Goal: Task Accomplishment & Management: Manage account settings

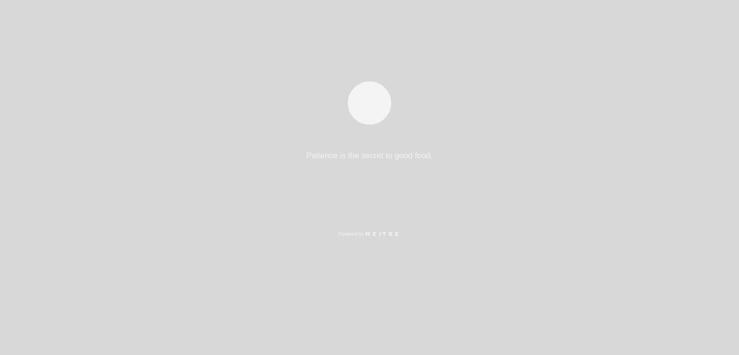
select select "es"
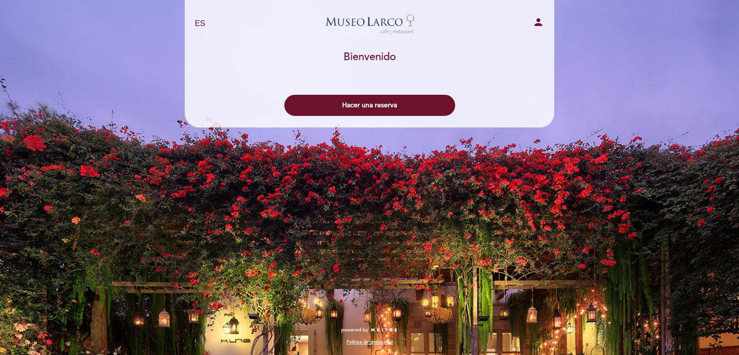
click at [397, 107] on button "Hacer una reserva" at bounding box center [369, 105] width 171 height 21
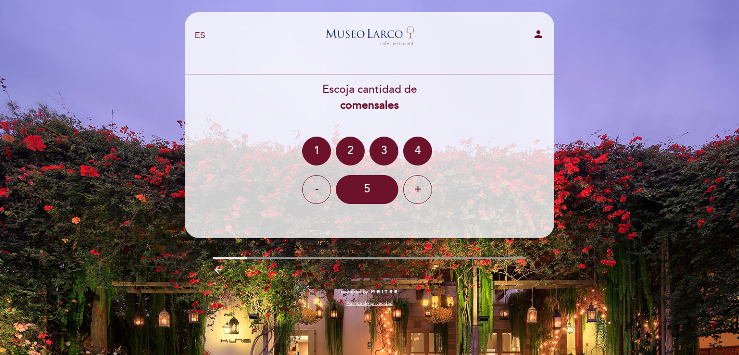
click at [416, 190] on div "+" at bounding box center [417, 189] width 29 height 29
click at [540, 29] on icon "person" at bounding box center [538, 34] width 12 height 12
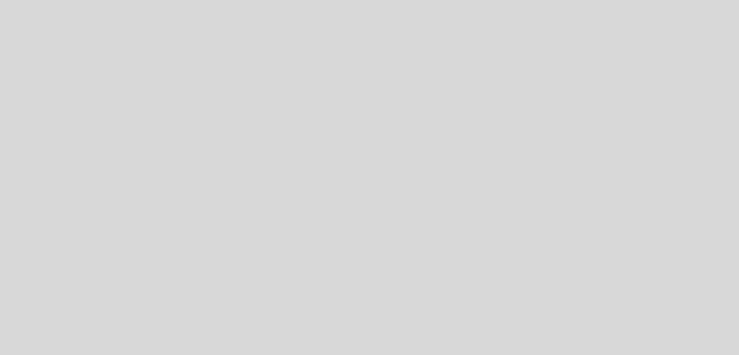
select select "es"
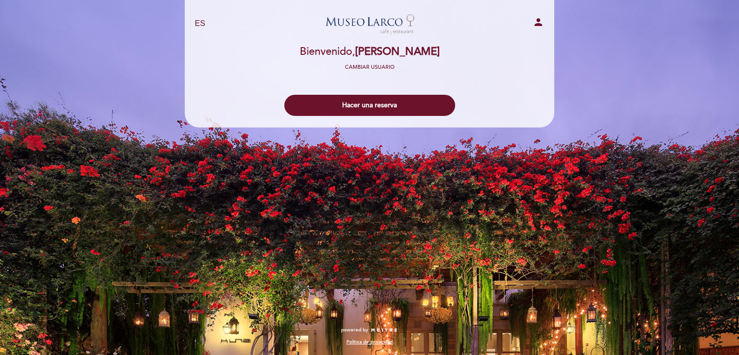
click at [413, 102] on button "Hacer una reserva" at bounding box center [369, 105] width 171 height 21
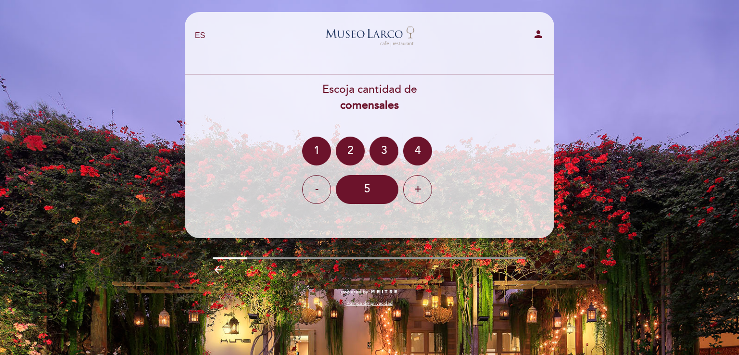
click at [416, 189] on div "+" at bounding box center [417, 189] width 29 height 29
click at [218, 275] on icon "arrow_backward" at bounding box center [219, 270] width 12 height 12
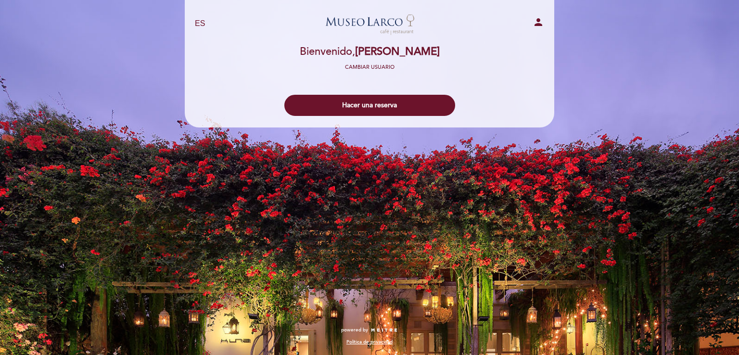
click at [536, 21] on icon "person" at bounding box center [538, 22] width 12 height 12
select select "es"
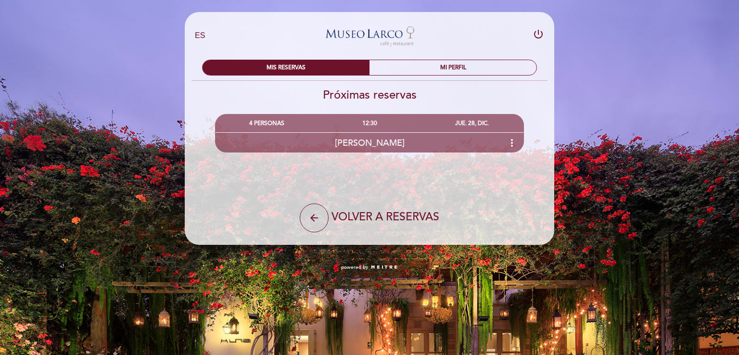
click at [477, 126] on div "JUE. 28, DIC." at bounding box center [472, 123] width 102 height 18
click at [458, 70] on div "MI PERFIL" at bounding box center [452, 67] width 167 height 15
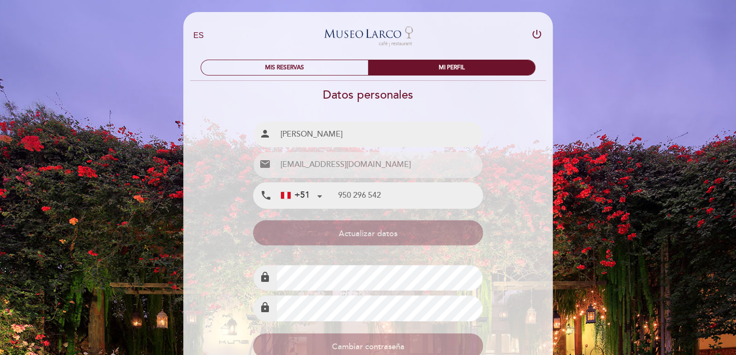
click at [339, 73] on div "MIS RESERVAS" at bounding box center [284, 67] width 167 height 15
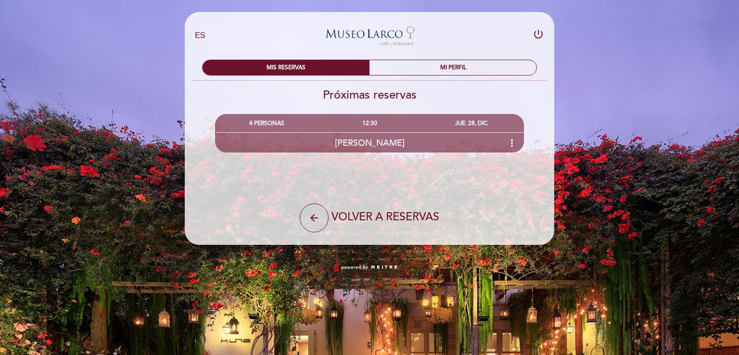
click at [315, 208] on button "arrow_back" at bounding box center [314, 217] width 29 height 29
select select "es"
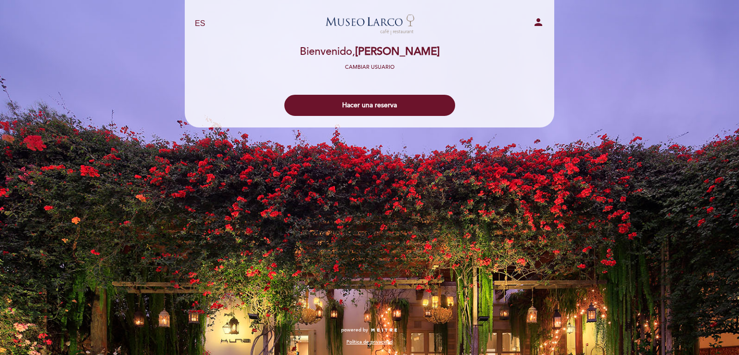
click at [409, 104] on button "Hacer una reserva" at bounding box center [369, 105] width 171 height 21
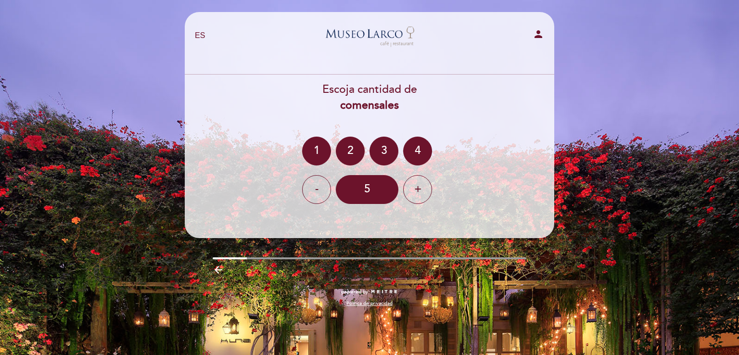
click at [417, 190] on div "+" at bounding box center [417, 189] width 29 height 29
click at [421, 195] on div "+" at bounding box center [417, 189] width 29 height 29
click at [317, 202] on div "-" at bounding box center [316, 189] width 29 height 29
click at [221, 273] on icon "arrow_backward" at bounding box center [219, 270] width 12 height 12
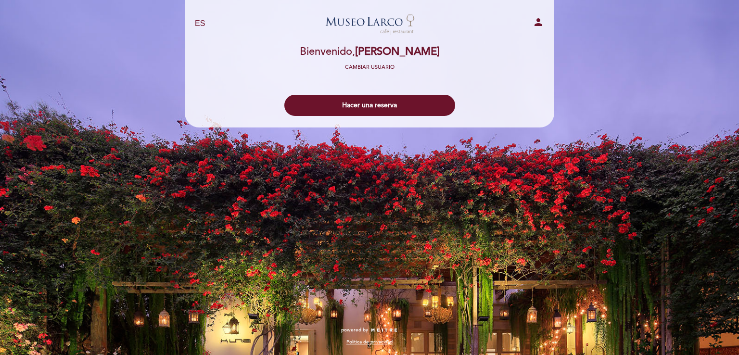
click at [542, 19] on icon "person" at bounding box center [538, 22] width 12 height 12
select select "es"
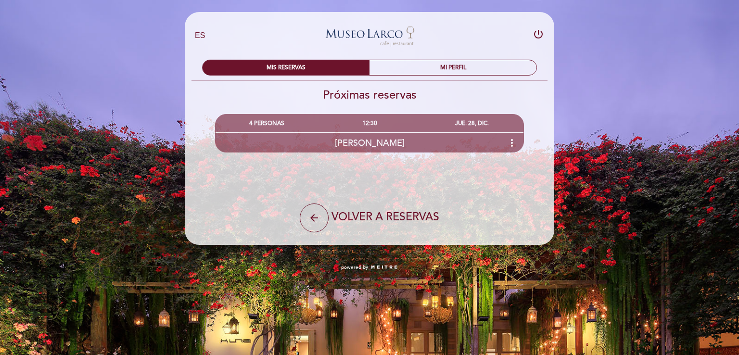
click at [333, 66] on div "MIS RESERVAS" at bounding box center [285, 67] width 167 height 15
click at [306, 67] on div "MIS RESERVAS" at bounding box center [285, 67] width 167 height 15
click at [476, 65] on div "MI PERFIL" at bounding box center [452, 67] width 167 height 15
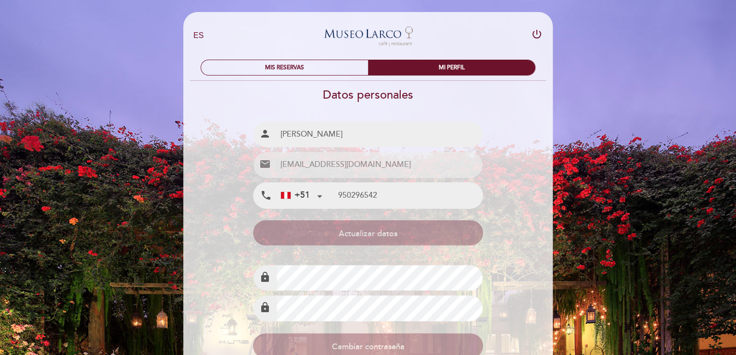
click at [341, 64] on div "MIS RESERVAS" at bounding box center [284, 67] width 167 height 15
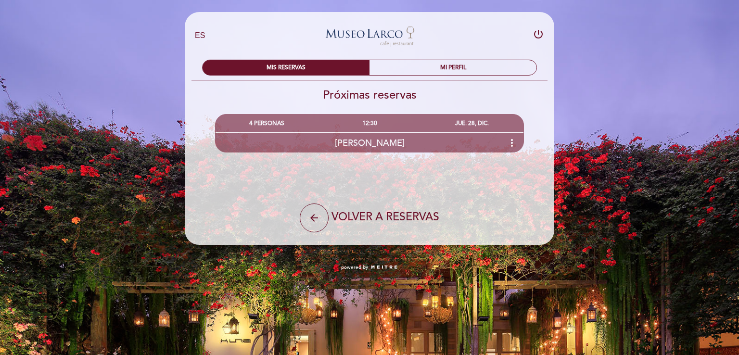
click at [462, 138] on div "Antuane arenas more_vert" at bounding box center [369, 142] width 308 height 21
click at [493, 64] on div "MI PERFIL" at bounding box center [452, 67] width 167 height 15
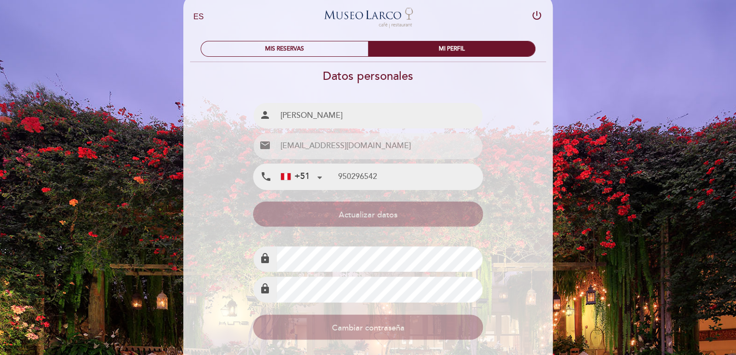
scroll to position [18, 0]
click at [275, 47] on div "MIS RESERVAS" at bounding box center [284, 49] width 167 height 15
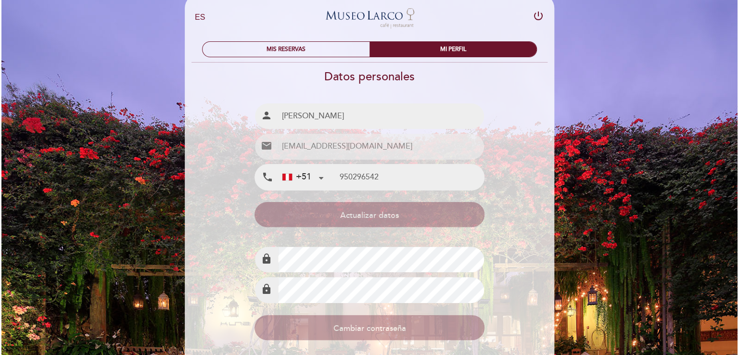
scroll to position [0, 0]
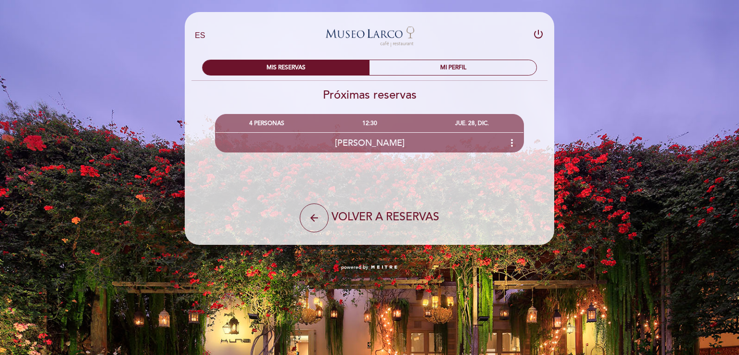
click at [392, 139] on span "Antuane arenas" at bounding box center [370, 143] width 70 height 11
click at [465, 69] on div "MI PERFIL" at bounding box center [452, 67] width 167 height 15
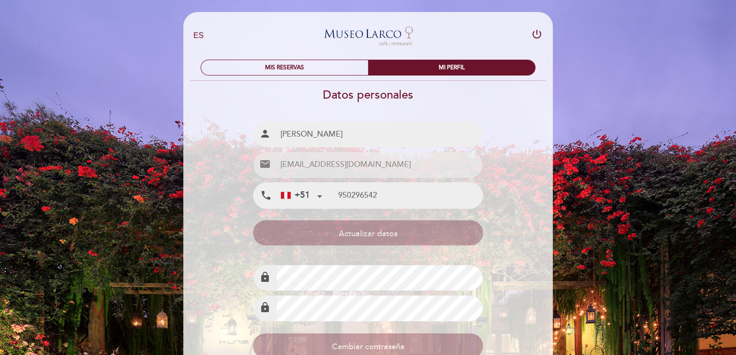
click at [538, 36] on icon "power_settings_new" at bounding box center [537, 34] width 12 height 12
select select "es"
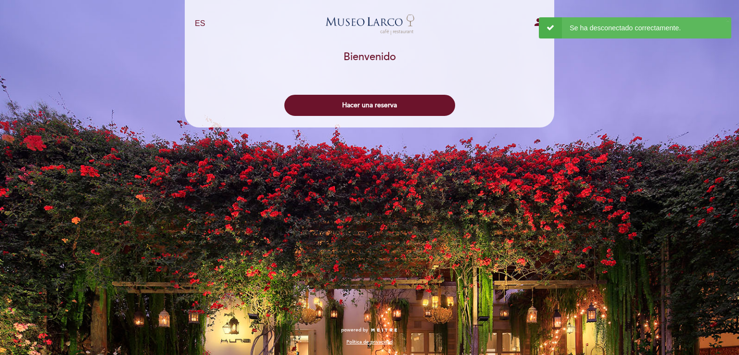
click at [387, 100] on button "Hacer una reserva" at bounding box center [369, 105] width 171 height 21
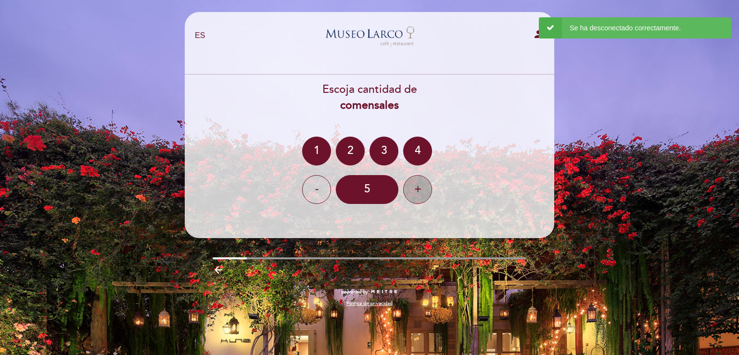
click at [424, 189] on div "+" at bounding box center [417, 189] width 29 height 29
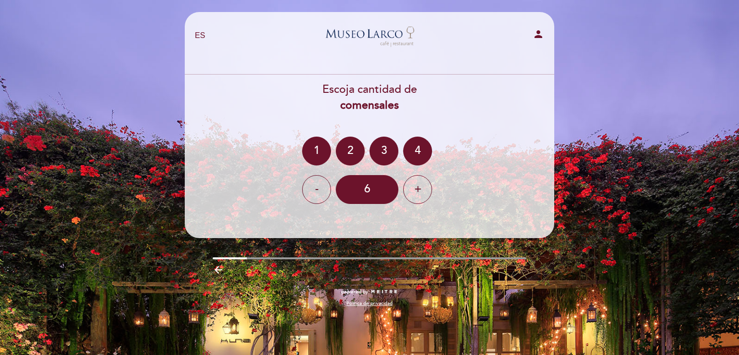
click at [537, 263] on div "arrow_backward" at bounding box center [369, 269] width 384 height 20
click at [541, 34] on icon "person" at bounding box center [538, 34] width 12 height 12
